Goal: Task Accomplishment & Management: Use online tool/utility

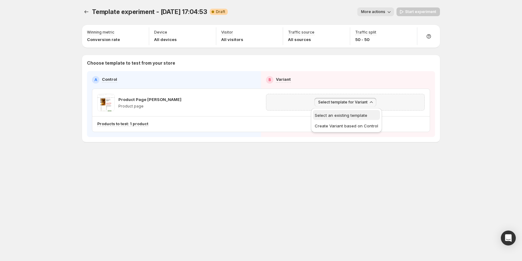
click at [333, 117] on span "Select an existing template" at bounding box center [341, 115] width 53 height 5
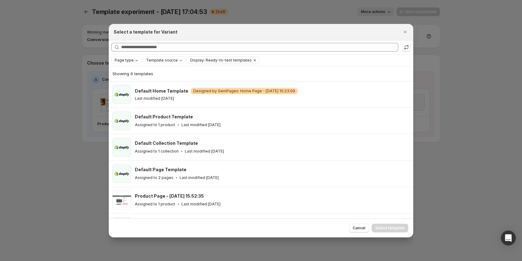
click at [252, 60] on icon "Clear" at bounding box center [254, 60] width 5 height 5
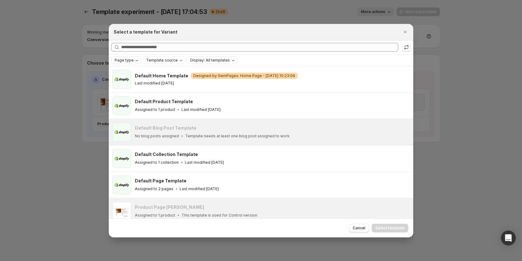
click at [134, 61] on icon "Page type" at bounding box center [136, 60] width 5 height 5
click at [134, 86] on span "Product page" at bounding box center [136, 86] width 26 height 5
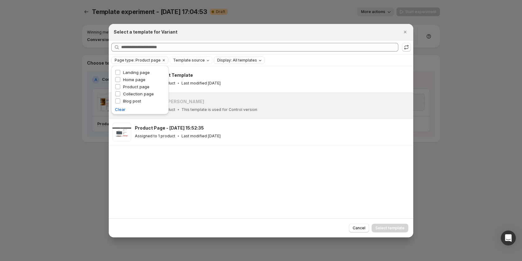
click at [150, 179] on div "Default Product Template Assigned to 1 product Last modified [DATE] Product Pag…" at bounding box center [261, 142] width 305 height 152
click at [194, 61] on span "Template source" at bounding box center [189, 60] width 32 height 5
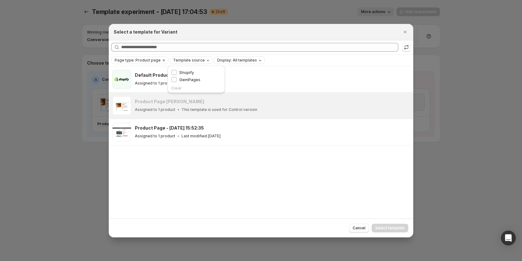
click at [194, 61] on span "Template source" at bounding box center [189, 60] width 32 height 5
click at [158, 59] on span "Page type: Product page" at bounding box center [138, 60] width 46 height 5
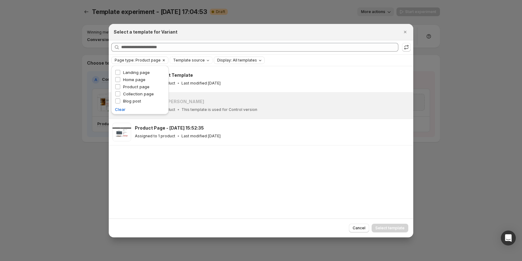
click at [163, 60] on icon "Clear" at bounding box center [164, 60] width 2 height 2
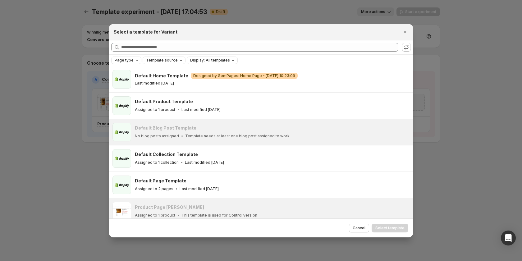
click at [173, 62] on span "Template source" at bounding box center [162, 60] width 32 height 5
click at [166, 80] on span "GemPages" at bounding box center [164, 79] width 21 height 5
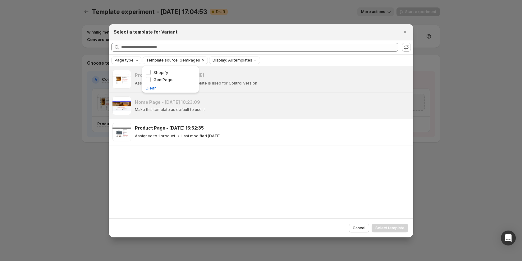
click at [304, 159] on div "Product Page [PERSON_NAME] Assigned to 1 product This template is used for Cont…" at bounding box center [261, 142] width 305 height 152
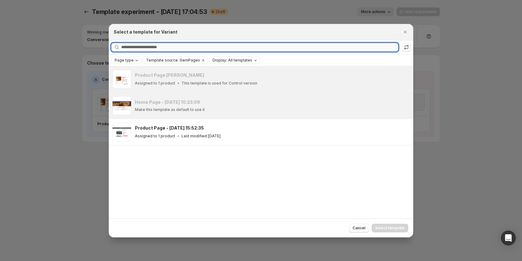
click at [163, 51] on input "Searching all templates" at bounding box center [259, 47] width 277 height 9
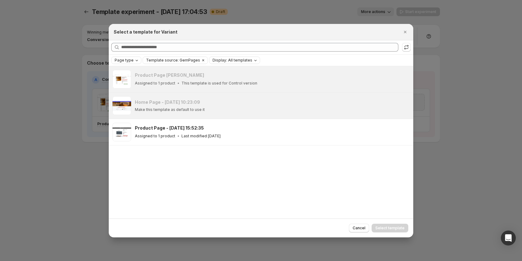
click at [201, 61] on icon "Clear" at bounding box center [203, 60] width 5 height 5
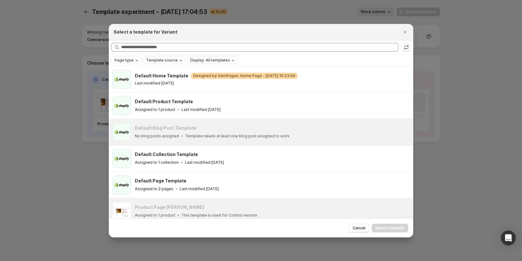
click at [160, 58] on span "Template source" at bounding box center [162, 60] width 32 height 5
click at [160, 77] on span "GemPages" at bounding box center [164, 79] width 21 height 5
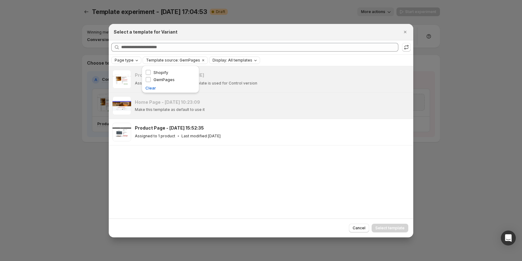
click at [227, 60] on span "Display: All templates" at bounding box center [233, 60] width 40 height 5
click at [225, 72] on span "Ready-to-test templates" at bounding box center [240, 72] width 47 height 5
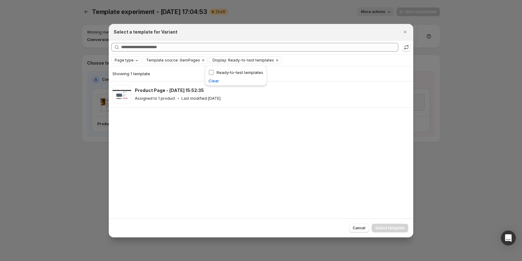
click at [225, 72] on span "Ready-to-test templates" at bounding box center [240, 72] width 47 height 5
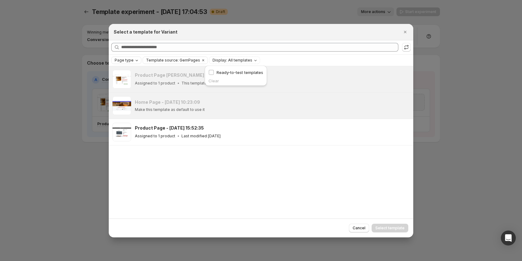
click at [126, 63] on div "Page type" at bounding box center [127, 60] width 26 height 6
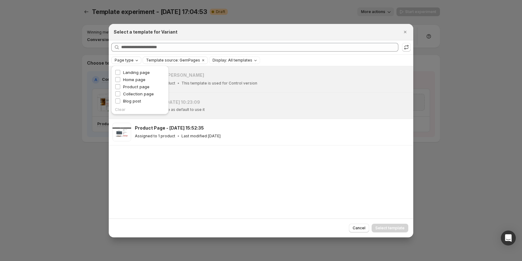
click at [126, 63] on div "Page type" at bounding box center [127, 60] width 26 height 6
click at [404, 31] on icon "Close" at bounding box center [405, 32] width 2 height 2
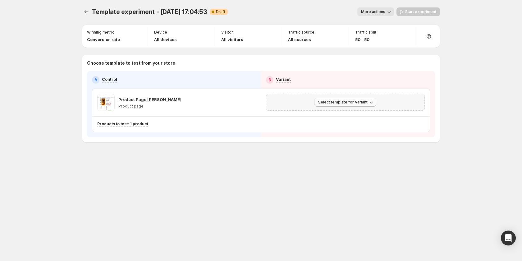
click at [343, 101] on span "Select template for Variant" at bounding box center [342, 102] width 49 height 5
click at [343, 125] on span "Create Variant based on Control" at bounding box center [346, 125] width 63 height 5
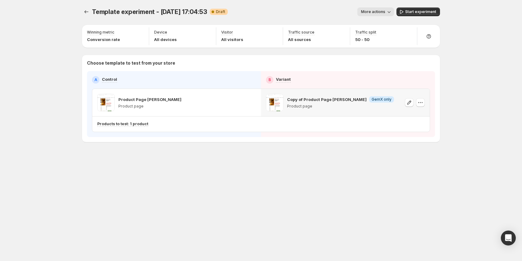
click at [323, 102] on p "Copy of Product Page [PERSON_NAME]" at bounding box center [327, 99] width 80 height 6
click at [422, 102] on icon "button" at bounding box center [420, 102] width 6 height 6
click at [329, 103] on div "Copy of Product Page [PERSON_NAME] Info GemX only Product page" at bounding box center [340, 102] width 107 height 17
click at [418, 104] on icon "button" at bounding box center [420, 102] width 6 height 6
click at [416, 141] on span "Remove template" at bounding box center [422, 142] width 34 height 5
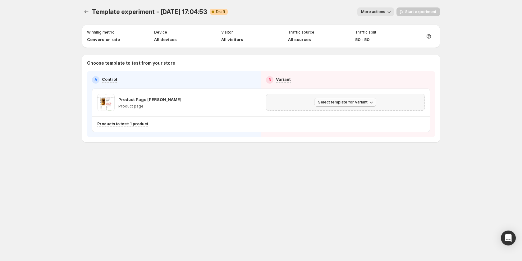
click at [352, 104] on span "Select template for Variant" at bounding box center [342, 102] width 49 height 5
click at [344, 129] on button "Create Variant based on Control" at bounding box center [346, 126] width 67 height 10
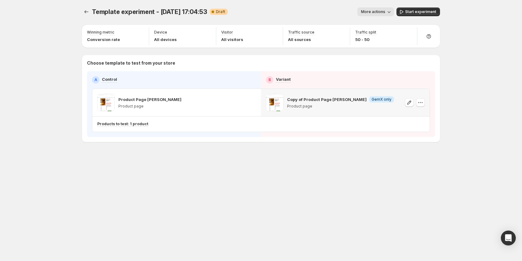
click at [324, 102] on p "Copy of Product Page [PERSON_NAME]" at bounding box center [327, 99] width 80 height 6
click at [421, 103] on icon "button" at bounding box center [420, 102] width 6 height 6
click at [415, 138] on button "Remove template" at bounding box center [422, 142] width 55 height 10
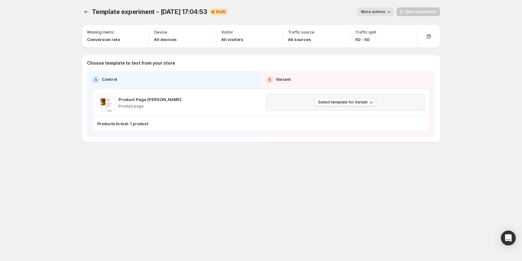
click at [336, 102] on span "Select template for Variant" at bounding box center [342, 102] width 49 height 5
click at [326, 116] on span "Select an existing template" at bounding box center [341, 115] width 53 height 5
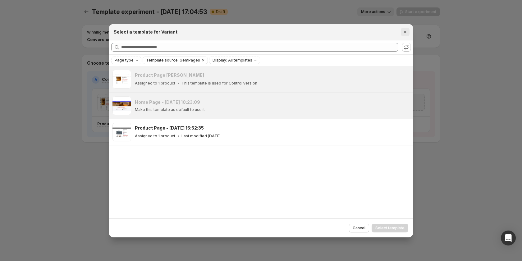
click at [406, 31] on icon "Close" at bounding box center [405, 32] width 2 height 2
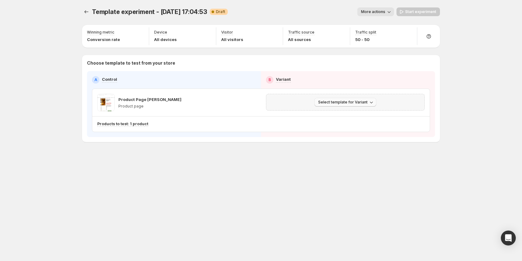
click at [340, 104] on span "Select template for Variant" at bounding box center [342, 102] width 49 height 5
click at [337, 114] on span "Select an existing template" at bounding box center [341, 115] width 53 height 5
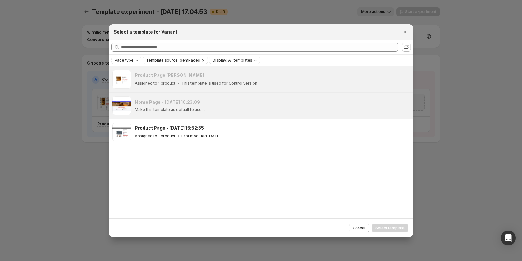
click at [191, 77] on h3 "Product Page [PERSON_NAME]" at bounding box center [169, 75] width 69 height 6
drag, startPoint x: 191, startPoint y: 77, endPoint x: 229, endPoint y: 76, distance: 37.6
click at [192, 77] on h3 "Product Page [PERSON_NAME]" at bounding box center [169, 75] width 69 height 6
click at [246, 61] on span "Display: All templates" at bounding box center [233, 60] width 40 height 5
click at [238, 73] on span "Ready-to-test templates" at bounding box center [240, 72] width 47 height 5
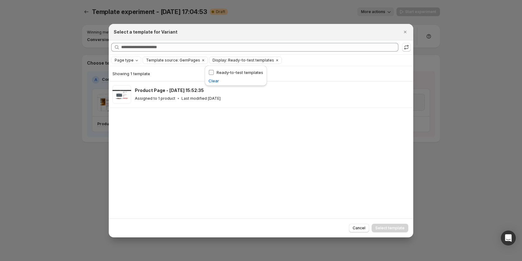
click at [238, 73] on span "Ready-to-test templates" at bounding box center [240, 72] width 47 height 5
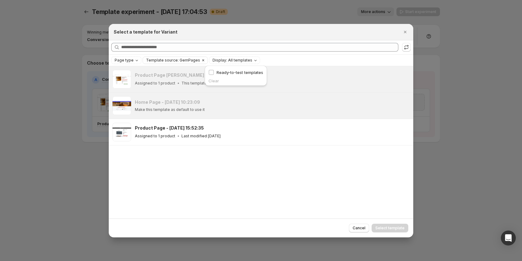
click at [164, 62] on span "Template source: GemPages" at bounding box center [173, 60] width 54 height 5
click at [155, 73] on span "Shopify" at bounding box center [161, 72] width 15 height 5
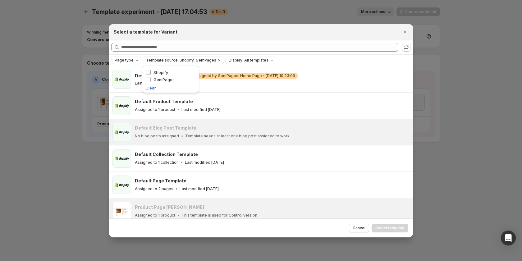
click at [155, 73] on span "Shopify" at bounding box center [161, 72] width 15 height 5
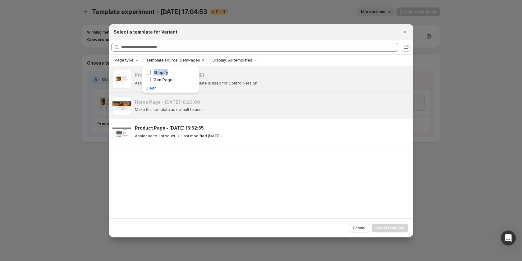
click at [155, 73] on span "Shopify" at bounding box center [161, 72] width 15 height 5
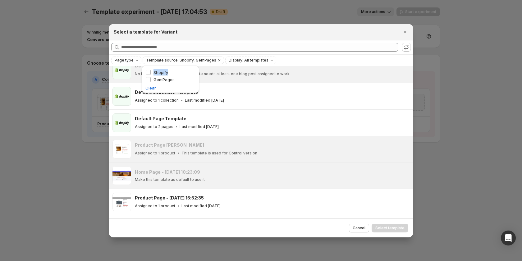
scroll to position [85, 0]
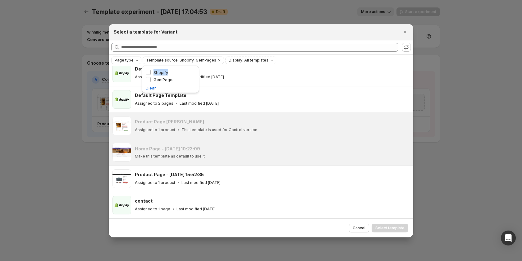
click at [131, 60] on span "Page type" at bounding box center [124, 60] width 19 height 5
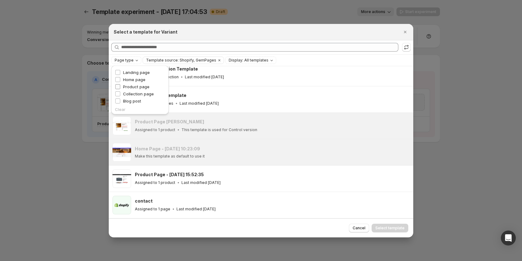
click at [128, 88] on span "Product page" at bounding box center [136, 86] width 26 height 5
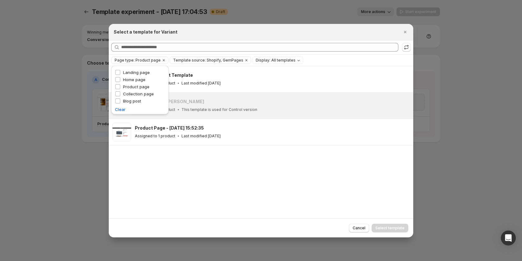
click at [227, 164] on div "Default Product Template Assigned to 1 product Last modified [DATE] Product Pag…" at bounding box center [261, 142] width 305 height 152
click at [406, 31] on icon "Close" at bounding box center [405, 32] width 6 height 6
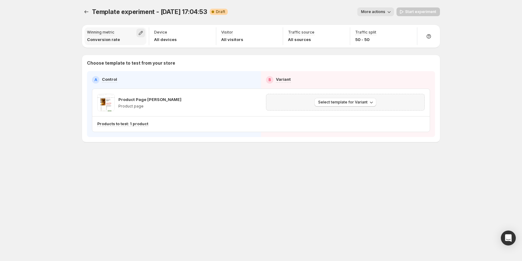
click at [141, 34] on icon "button" at bounding box center [141, 33] width 6 height 6
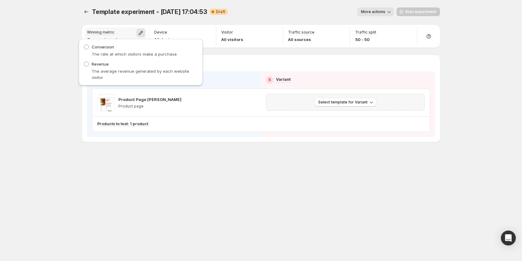
click at [141, 34] on icon "button" at bounding box center [141, 33] width 6 height 6
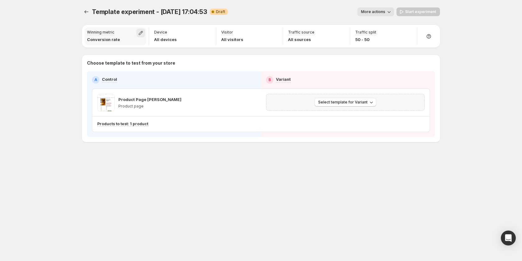
click at [141, 34] on icon "button" at bounding box center [141, 33] width 6 height 6
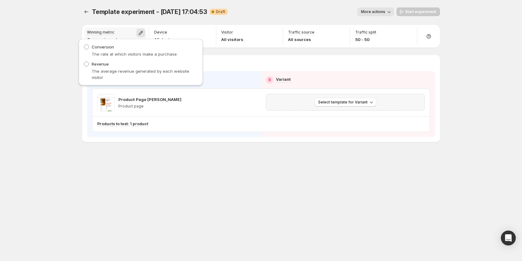
click at [142, 31] on icon "button" at bounding box center [141, 33] width 6 height 6
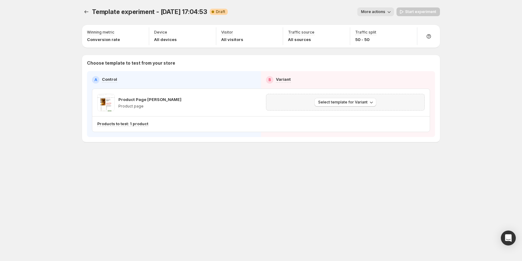
click at [385, 13] on span "More actions" at bounding box center [373, 11] width 24 height 5
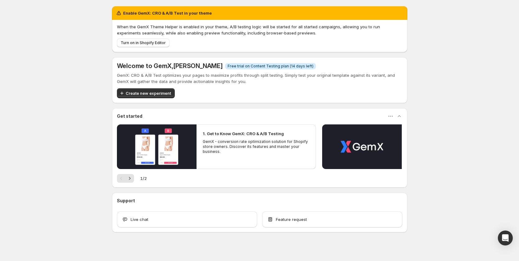
click at [204, 142] on p "GemX - conversion rate optimization solution for Shopify store owners. Discover…" at bounding box center [256, 146] width 107 height 15
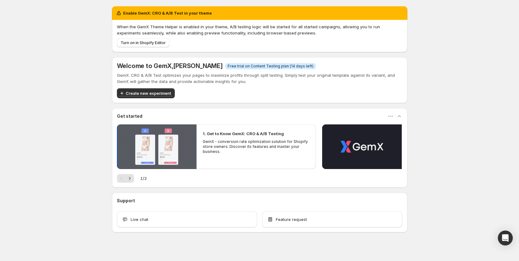
click at [188, 144] on button "Play video" at bounding box center [157, 146] width 80 height 45
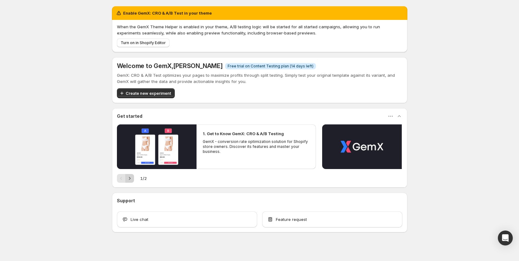
click at [131, 180] on icon "Next" at bounding box center [130, 178] width 6 height 6
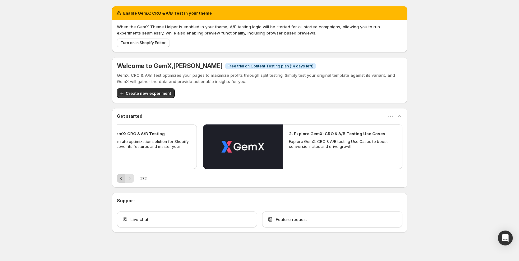
click at [122, 179] on icon "Previous" at bounding box center [121, 178] width 2 height 3
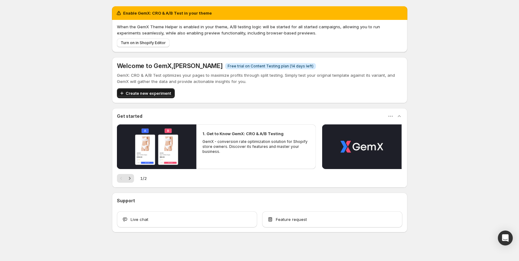
click at [151, 92] on span "Create new experiment" at bounding box center [148, 93] width 45 height 6
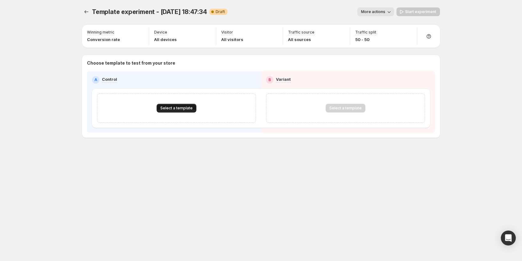
click at [178, 106] on span "Select a template" at bounding box center [176, 108] width 32 height 5
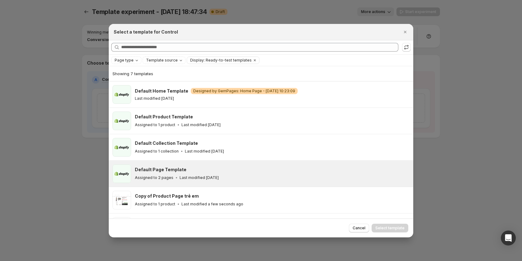
scroll to position [48, 0]
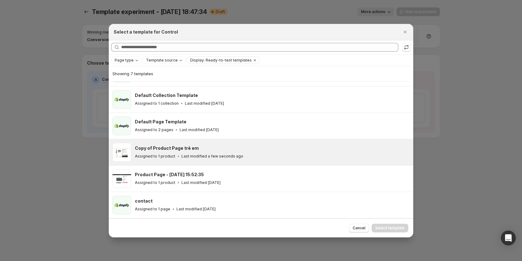
click at [123, 156] on span ":ri:" at bounding box center [122, 152] width 19 height 19
click at [392, 228] on span "Select template" at bounding box center [389, 228] width 29 height 5
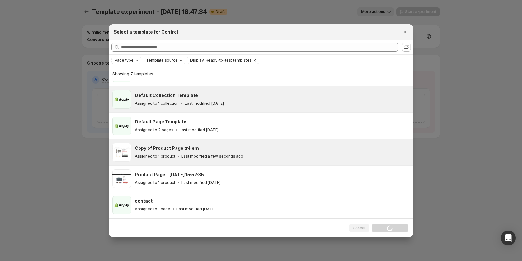
scroll to position [21, 0]
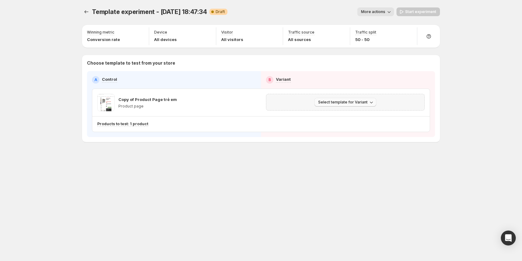
click at [333, 103] on span "Select template for Variant" at bounding box center [342, 102] width 49 height 5
click at [326, 113] on span "Select an existing template" at bounding box center [341, 115] width 53 height 5
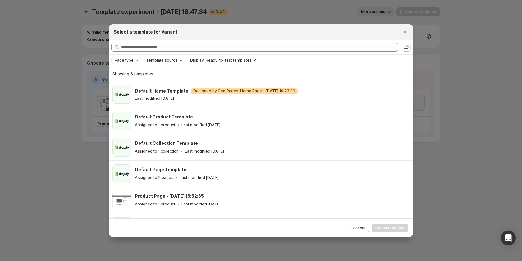
click at [236, 62] on span "Display: Ready-to-test templates" at bounding box center [221, 60] width 62 height 5
click at [158, 61] on span "Template source" at bounding box center [162, 60] width 32 height 5
click at [156, 81] on span "GemPages" at bounding box center [164, 79] width 21 height 5
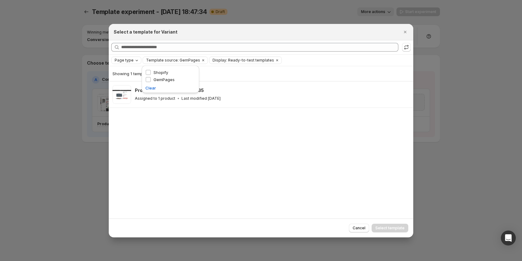
click at [125, 63] on div "Page type" at bounding box center [127, 60] width 26 height 6
click at [129, 87] on span "Product page" at bounding box center [136, 86] width 26 height 5
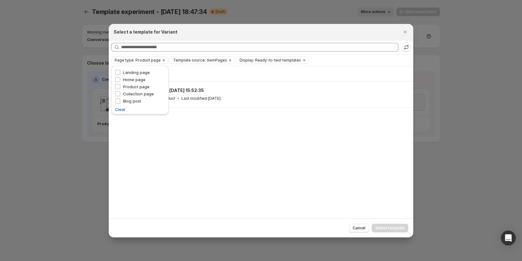
click at [170, 126] on div "Showing 1 template Product Page - Aug 28, 15:52:35 Assigned to 1 product Last m…" at bounding box center [261, 142] width 305 height 152
click at [163, 61] on icon "Clear" at bounding box center [164, 60] width 2 height 2
click at [201, 61] on icon "Clear" at bounding box center [203, 60] width 5 height 5
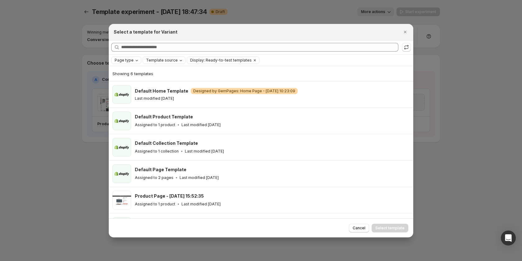
click at [252, 59] on icon "Clear" at bounding box center [254, 60] width 5 height 5
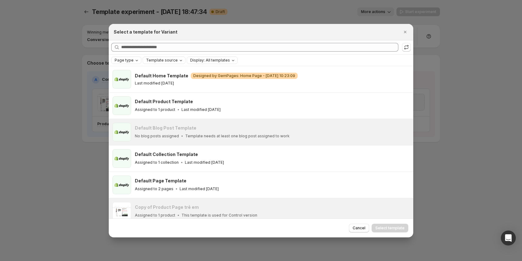
scroll to position [93, 0]
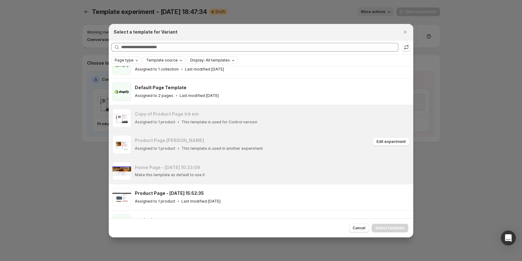
click at [240, 142] on div "Product Page [PERSON_NAME]" at bounding box center [253, 140] width 236 height 6
click at [385, 144] on span "Edit experiment" at bounding box center [391, 141] width 29 height 5
click at [405, 31] on icon "Close" at bounding box center [405, 32] width 6 height 6
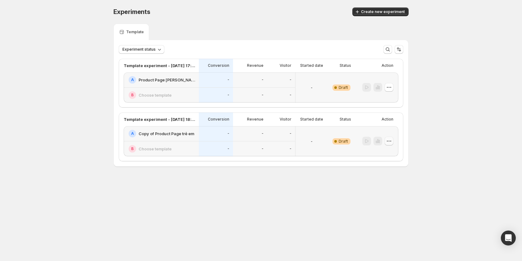
click at [390, 141] on icon "button" at bounding box center [389, 141] width 6 height 6
click at [381, 185] on span "Delete" at bounding box center [384, 185] width 12 height 5
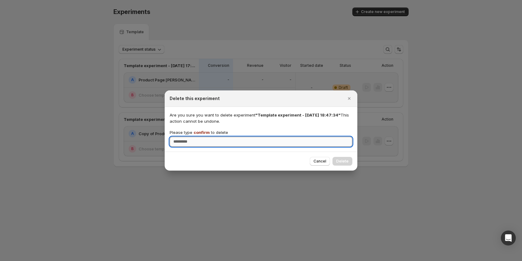
click at [309, 145] on input "Please type confirm to delete" at bounding box center [261, 142] width 183 height 10
type input "*******"
click at [342, 160] on span "Delete" at bounding box center [342, 161] width 12 height 5
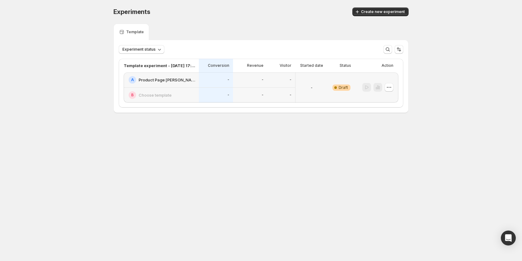
click at [247, 88] on div "-" at bounding box center [250, 95] width 34 height 15
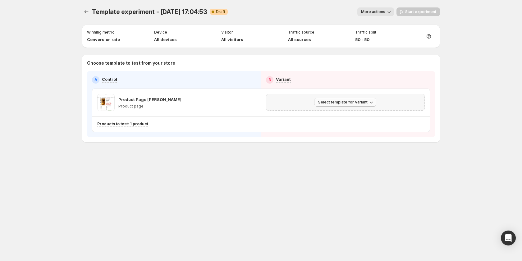
click at [332, 102] on span "Select template for Variant" at bounding box center [342, 102] width 49 height 5
click at [325, 114] on span "Select an existing template" at bounding box center [341, 115] width 53 height 5
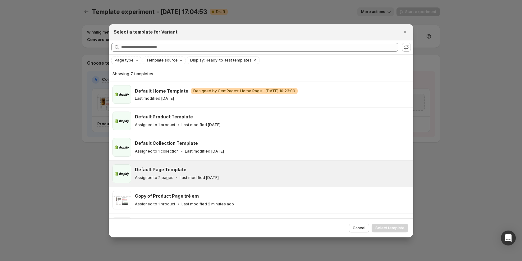
scroll to position [48, 0]
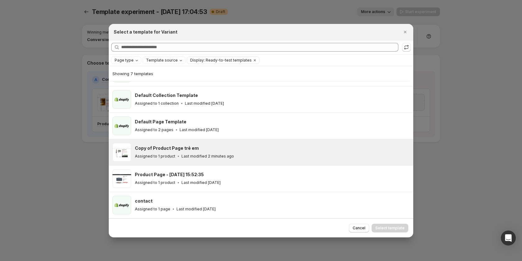
click at [201, 154] on p "Last modified 2 minutes ago" at bounding box center [208, 156] width 53 height 5
click at [388, 228] on span "Select template" at bounding box center [389, 228] width 29 height 5
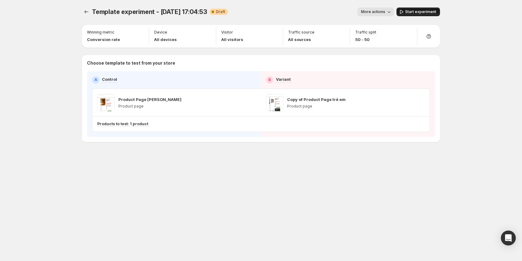
click at [415, 14] on button "Start experiment" at bounding box center [419, 11] width 44 height 9
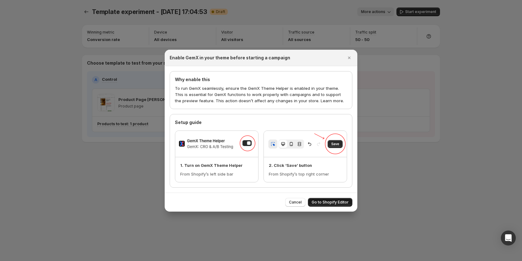
click at [335, 205] on button "Go to Shopify Editor" at bounding box center [330, 202] width 44 height 9
